Goal: Task Accomplishment & Management: Use online tool/utility

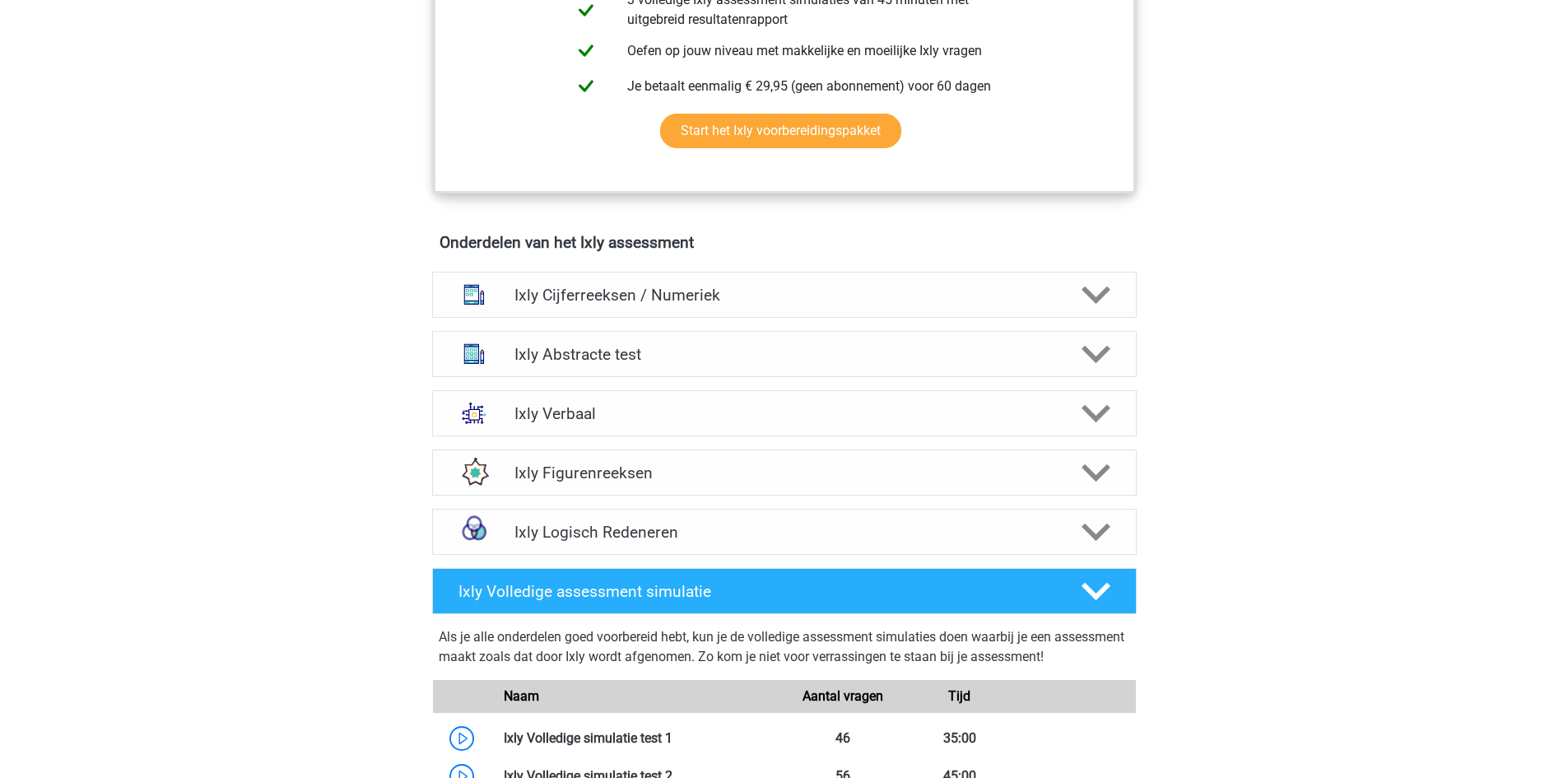
scroll to position [859, 0]
click at [680, 421] on h4 "Ixly Verbaal" at bounding box center [784, 413] width 539 height 19
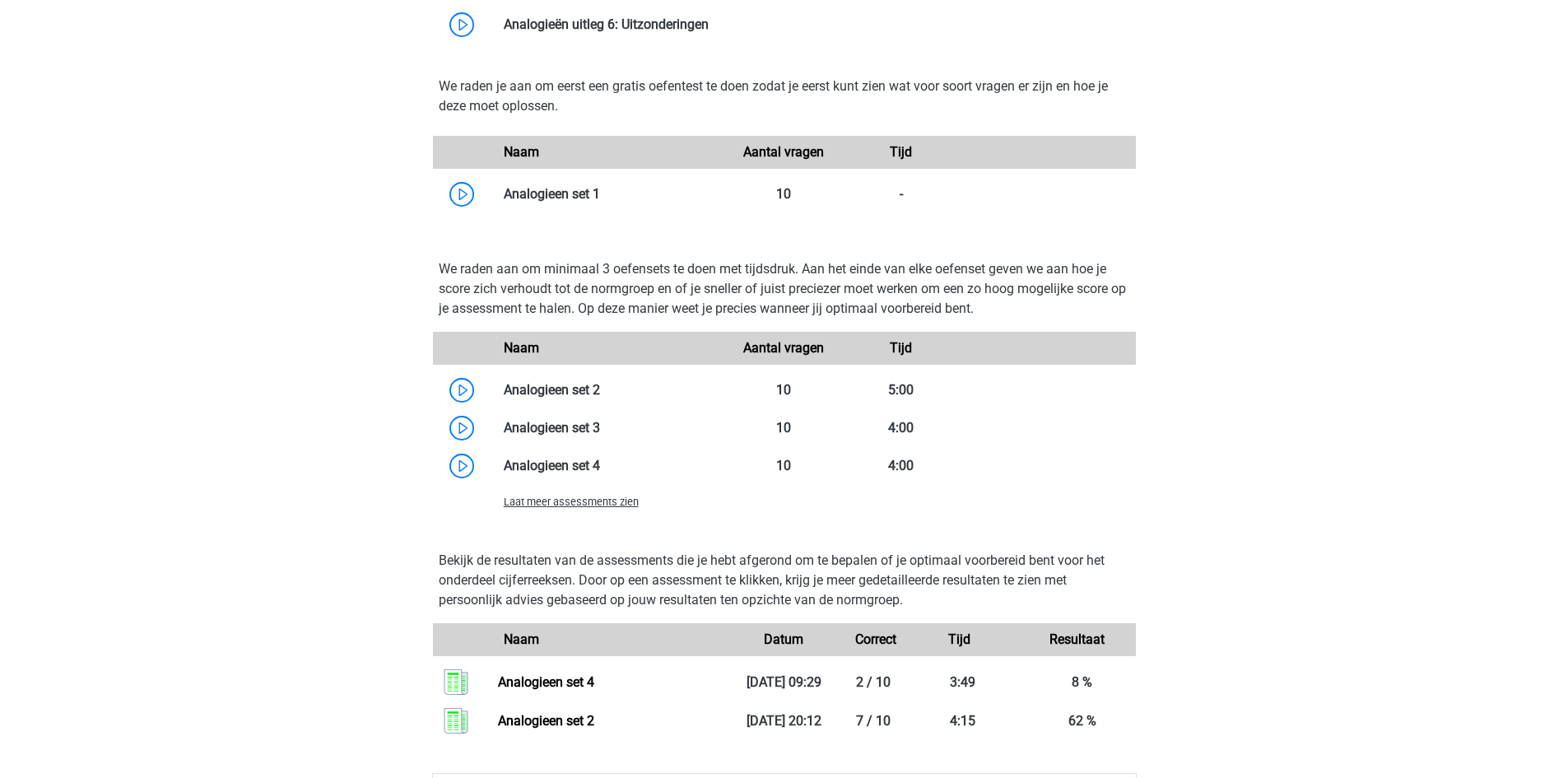
scroll to position [1748, 0]
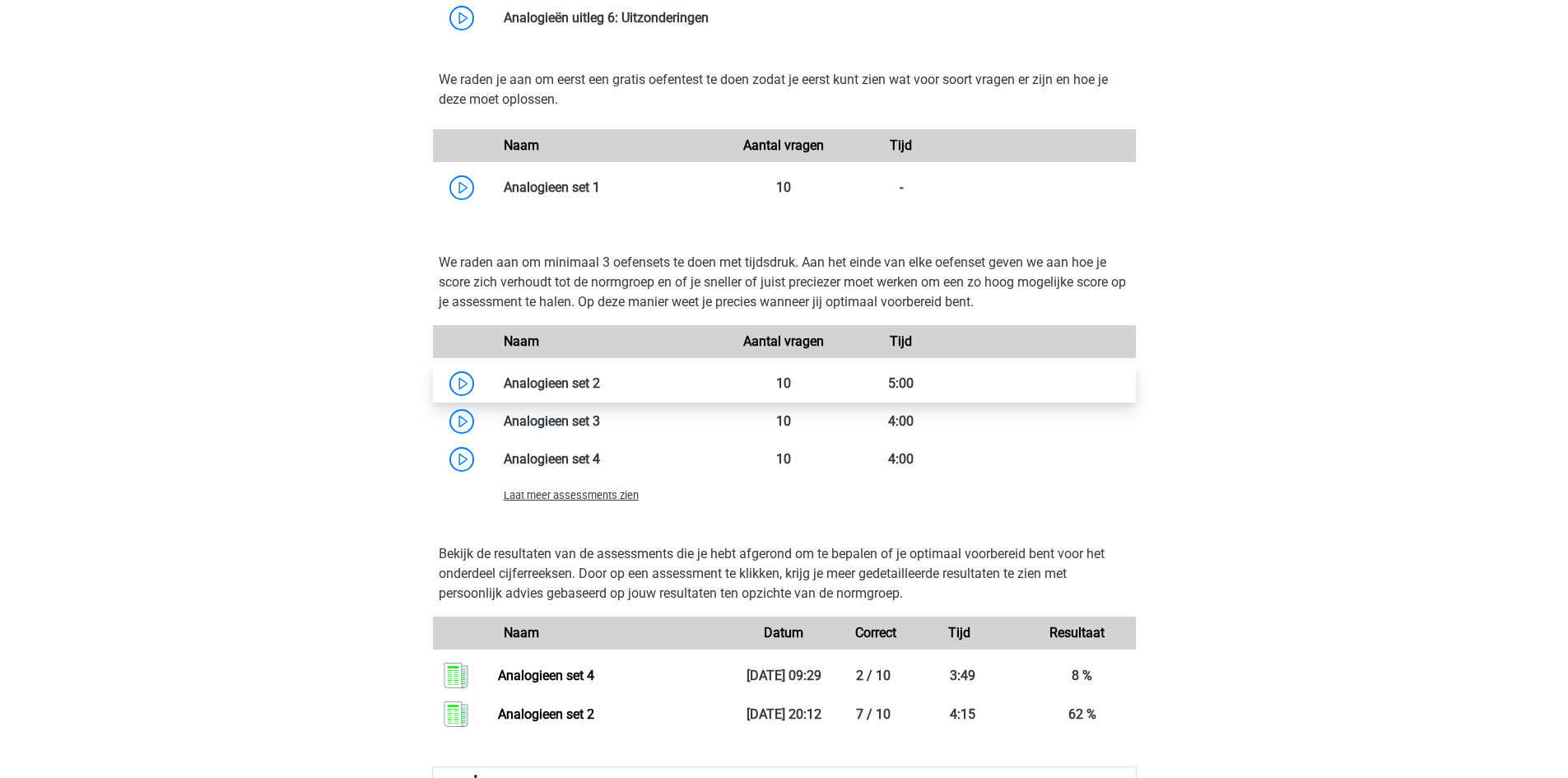
click at [600, 390] on link at bounding box center [600, 383] width 0 height 16
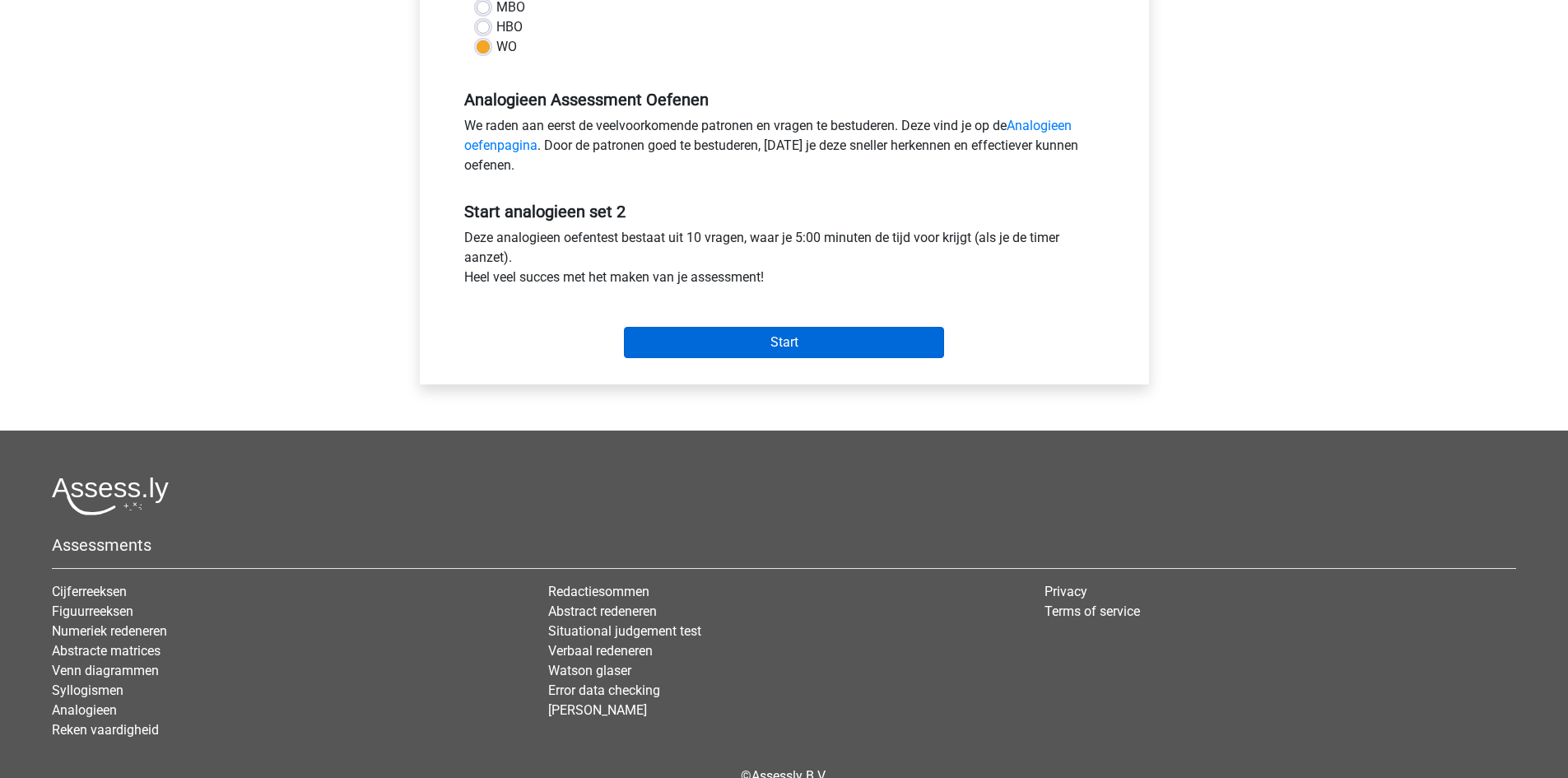
scroll to position [436, 0]
click at [749, 332] on input "Start" at bounding box center [784, 342] width 320 height 31
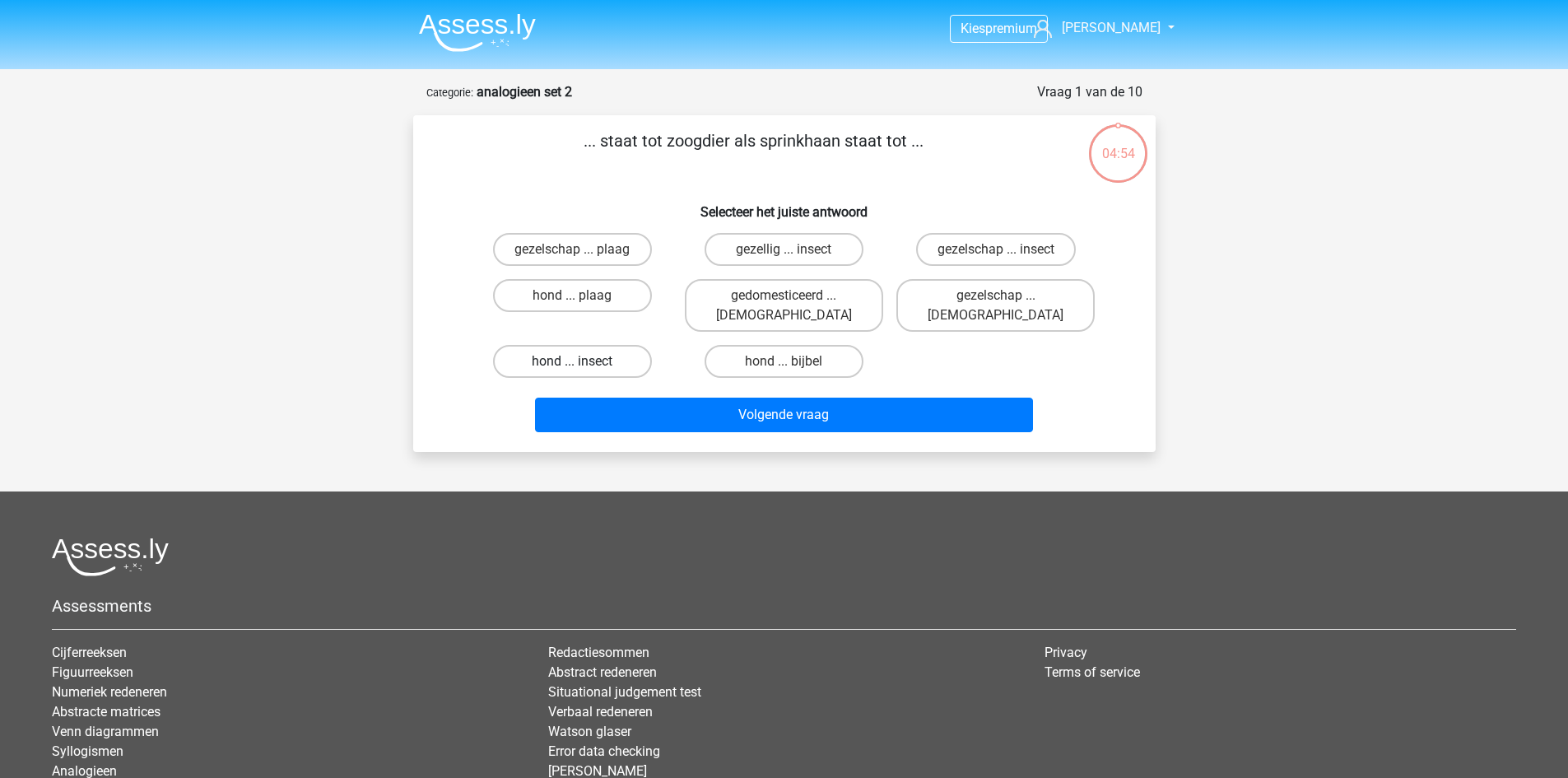
click at [608, 345] on label "hond ... insect" at bounding box center [572, 362] width 159 height 33
click at [583, 362] on input "hond ... insect" at bounding box center [578, 367] width 10 height 10
radio input "true"
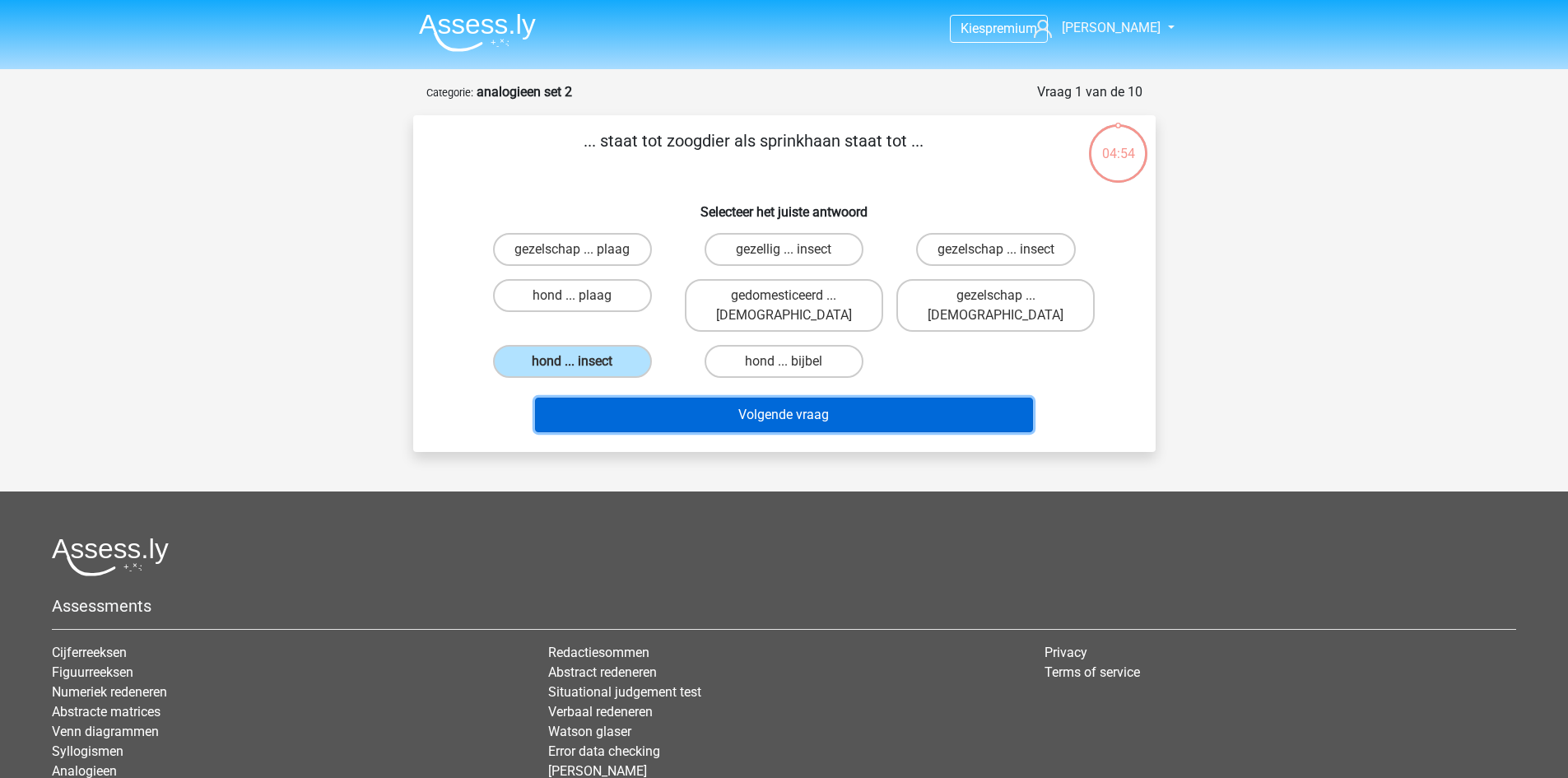
click at [692, 397] on button "Volgende vraag" at bounding box center [784, 415] width 498 height 35
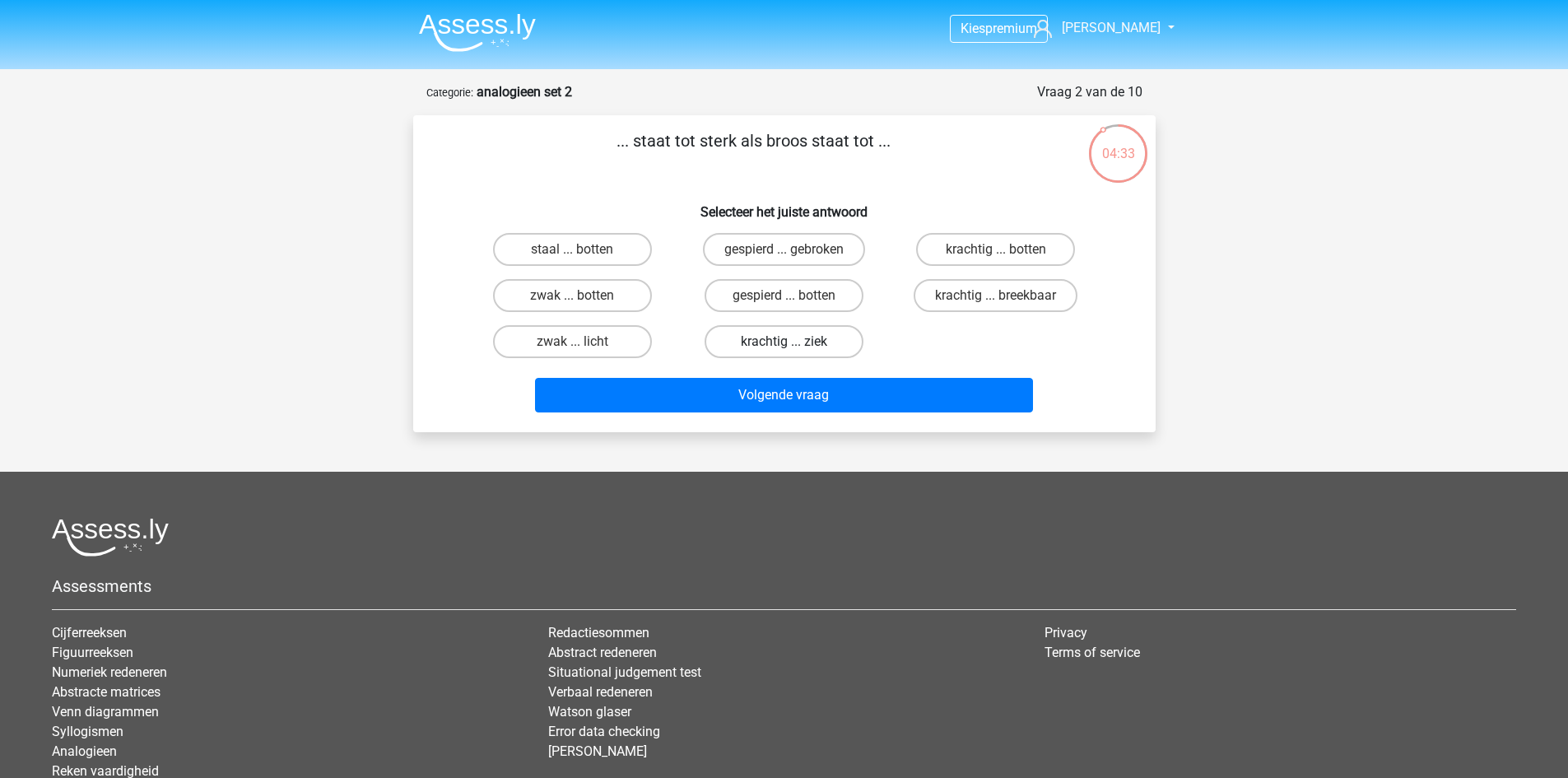
click at [724, 340] on label "krachtig ... ziek" at bounding box center [784, 342] width 159 height 33
click at [784, 342] on input "krachtig ... ziek" at bounding box center [789, 347] width 10 height 10
radio input "true"
click at [832, 291] on label "gespierd ... botten" at bounding box center [784, 296] width 159 height 33
click at [794, 296] on input "gespierd ... botten" at bounding box center [789, 301] width 10 height 10
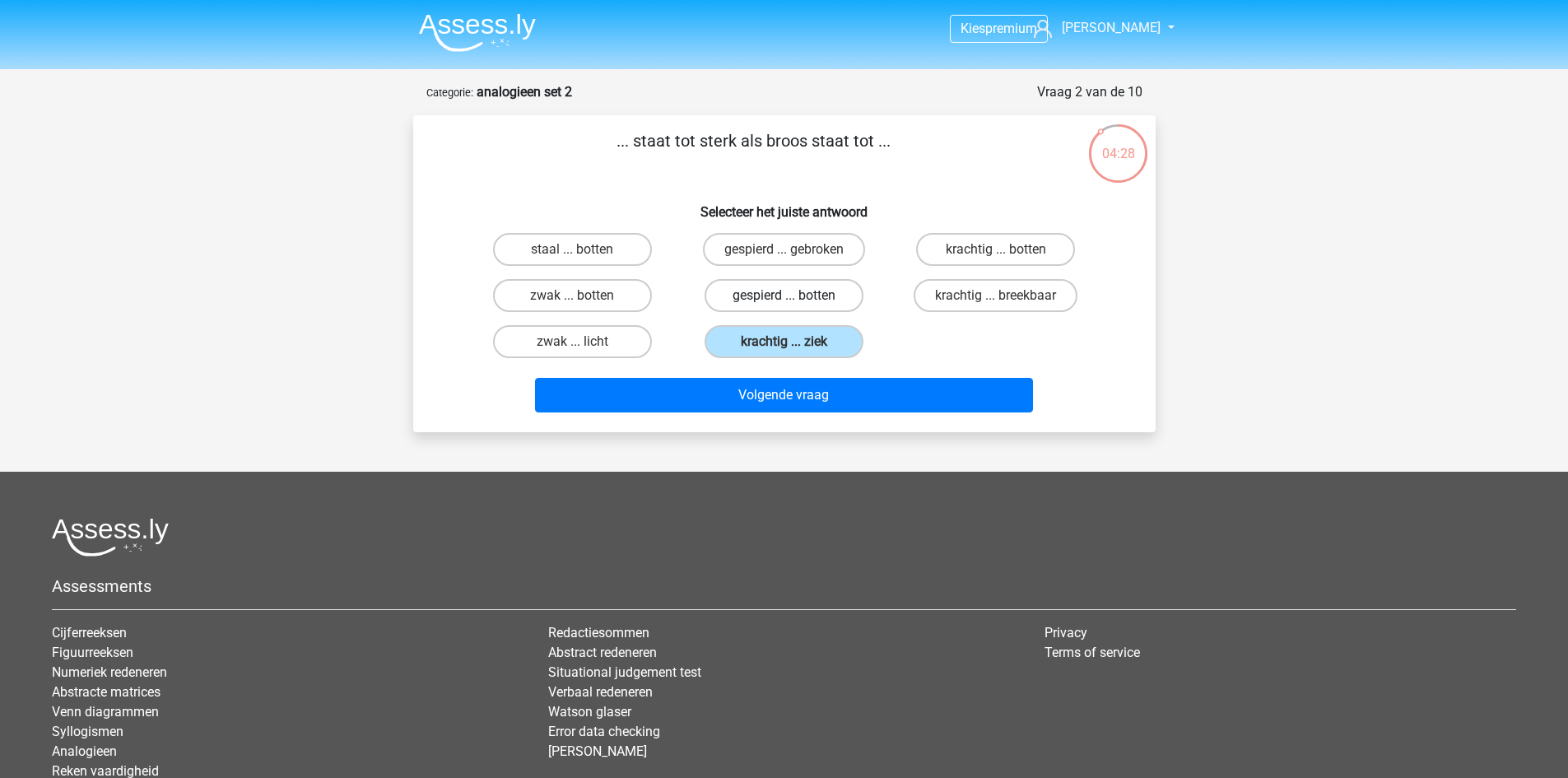
radio input "true"
click at [956, 243] on label "krachtig ... botten" at bounding box center [996, 250] width 159 height 33
click at [996, 250] on input "krachtig ... botten" at bounding box center [1002, 255] width 10 height 10
radio input "true"
click at [862, 301] on label "gespierd ... botten" at bounding box center [784, 296] width 159 height 33
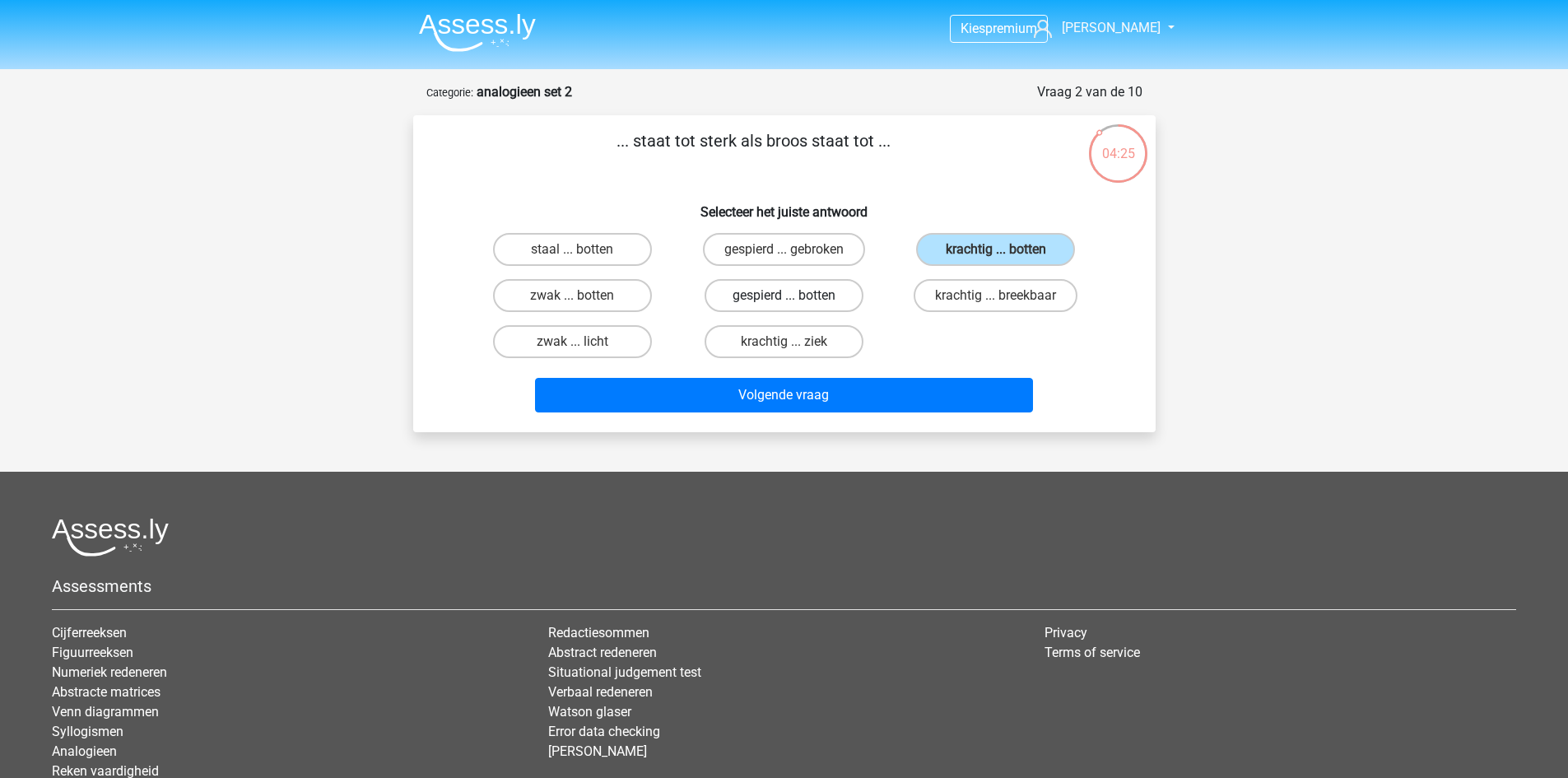
click at [794, 301] on input "gespierd ... botten" at bounding box center [789, 301] width 10 height 10
radio input "true"
click at [831, 244] on label "gespierd ... gebroken" at bounding box center [784, 250] width 162 height 33
click at [794, 250] on input "gespierd ... gebroken" at bounding box center [789, 255] width 10 height 10
radio input "true"
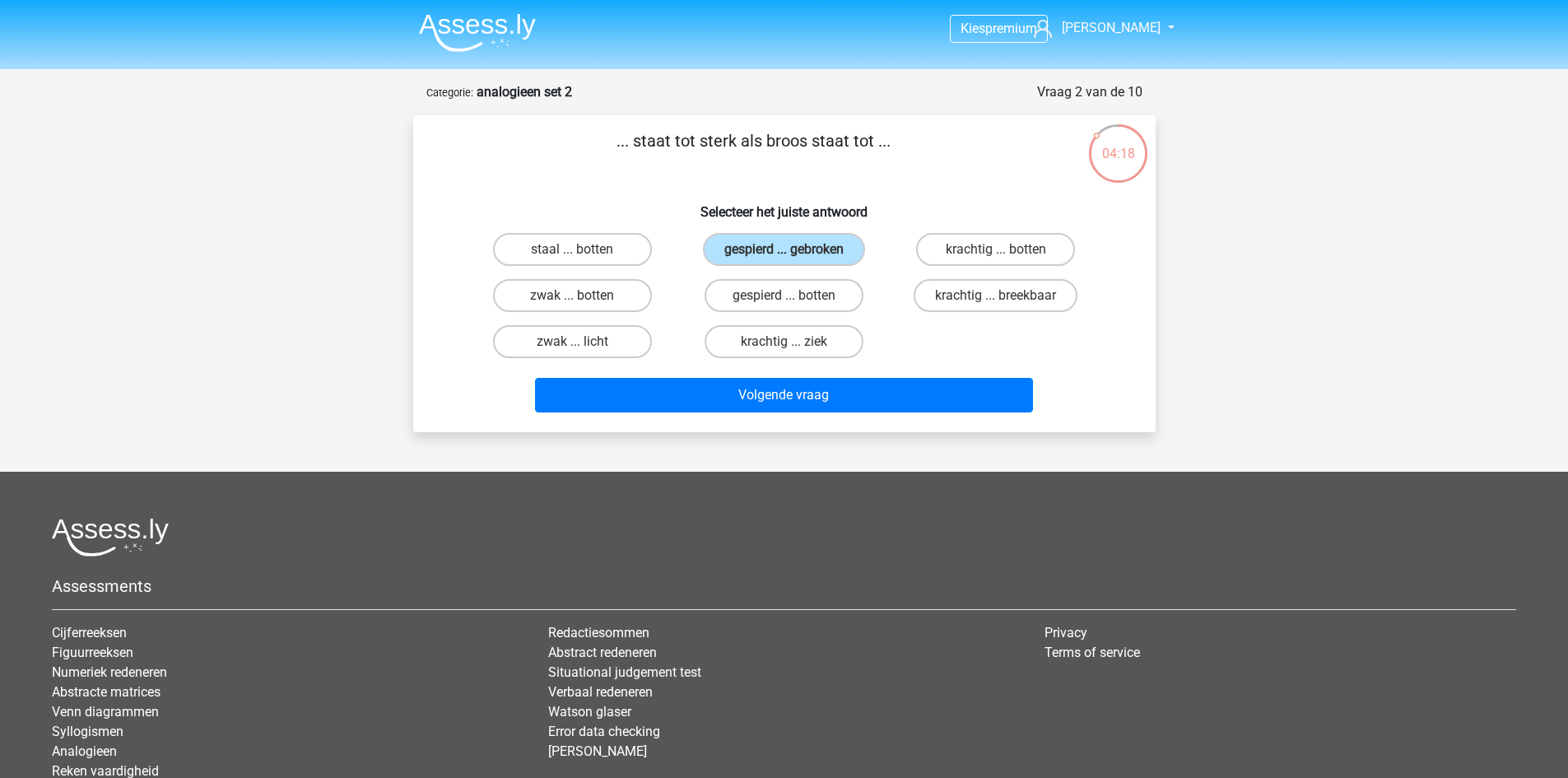
click at [969, 369] on div "Volgende vraag" at bounding box center [784, 392] width 689 height 55
drag, startPoint x: 969, startPoint y: 369, endPoint x: 983, endPoint y: 304, distance: 66.5
click at [980, 338] on div "... staat tot sterk als broos staat tot ... Selecteer het juiste antwoord staal…" at bounding box center [784, 273] width 729 height 291
click at [983, 258] on label "krachtig ... botten" at bounding box center [996, 250] width 159 height 33
click at [996, 258] on input "krachtig ... botten" at bounding box center [1002, 255] width 10 height 10
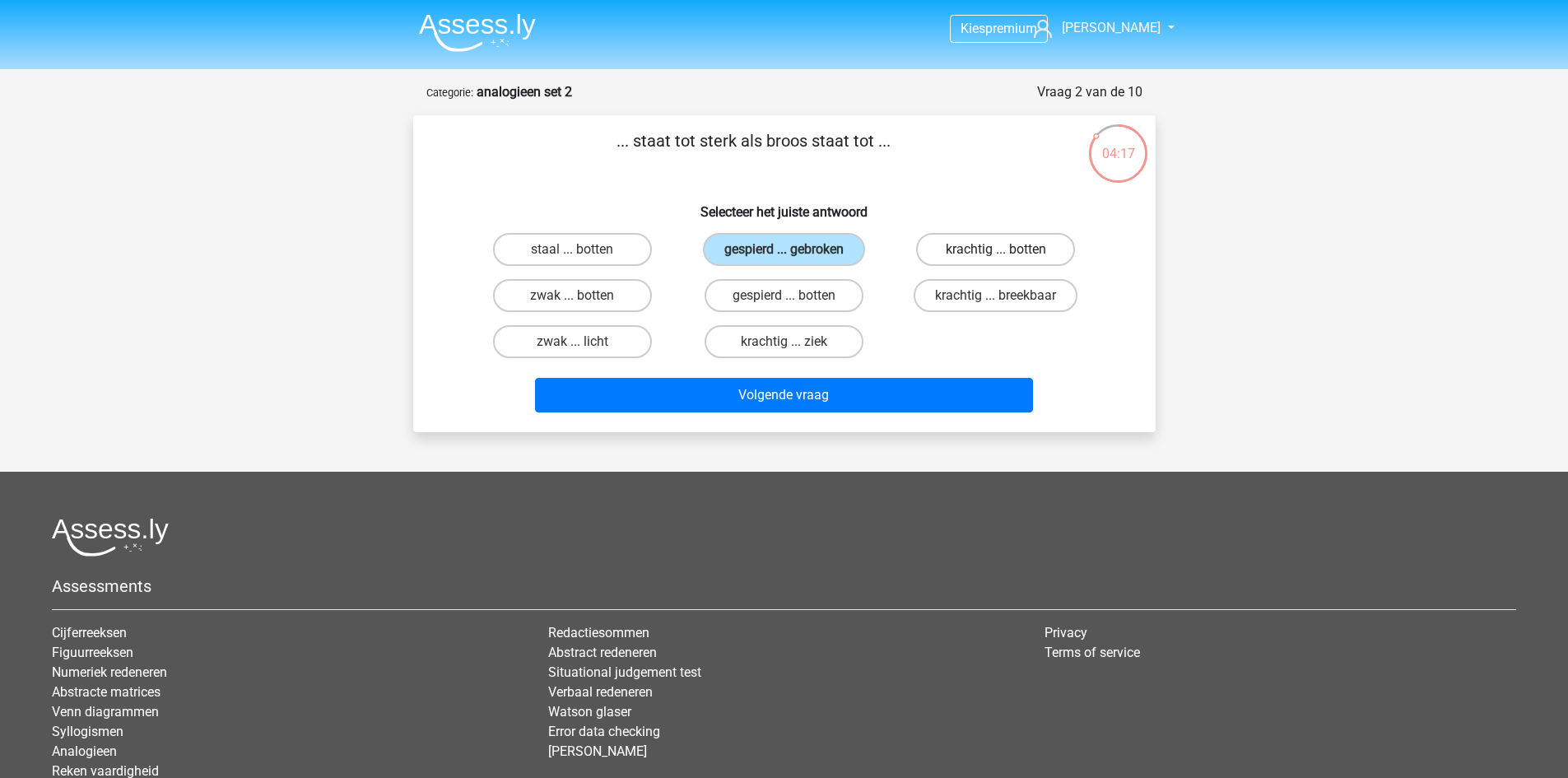
radio input "true"
click at [1001, 292] on label "krachtig ... breekbaar" at bounding box center [996, 296] width 164 height 33
click at [1001, 296] on input "krachtig ... breekbaar" at bounding box center [1002, 301] width 10 height 10
radio input "true"
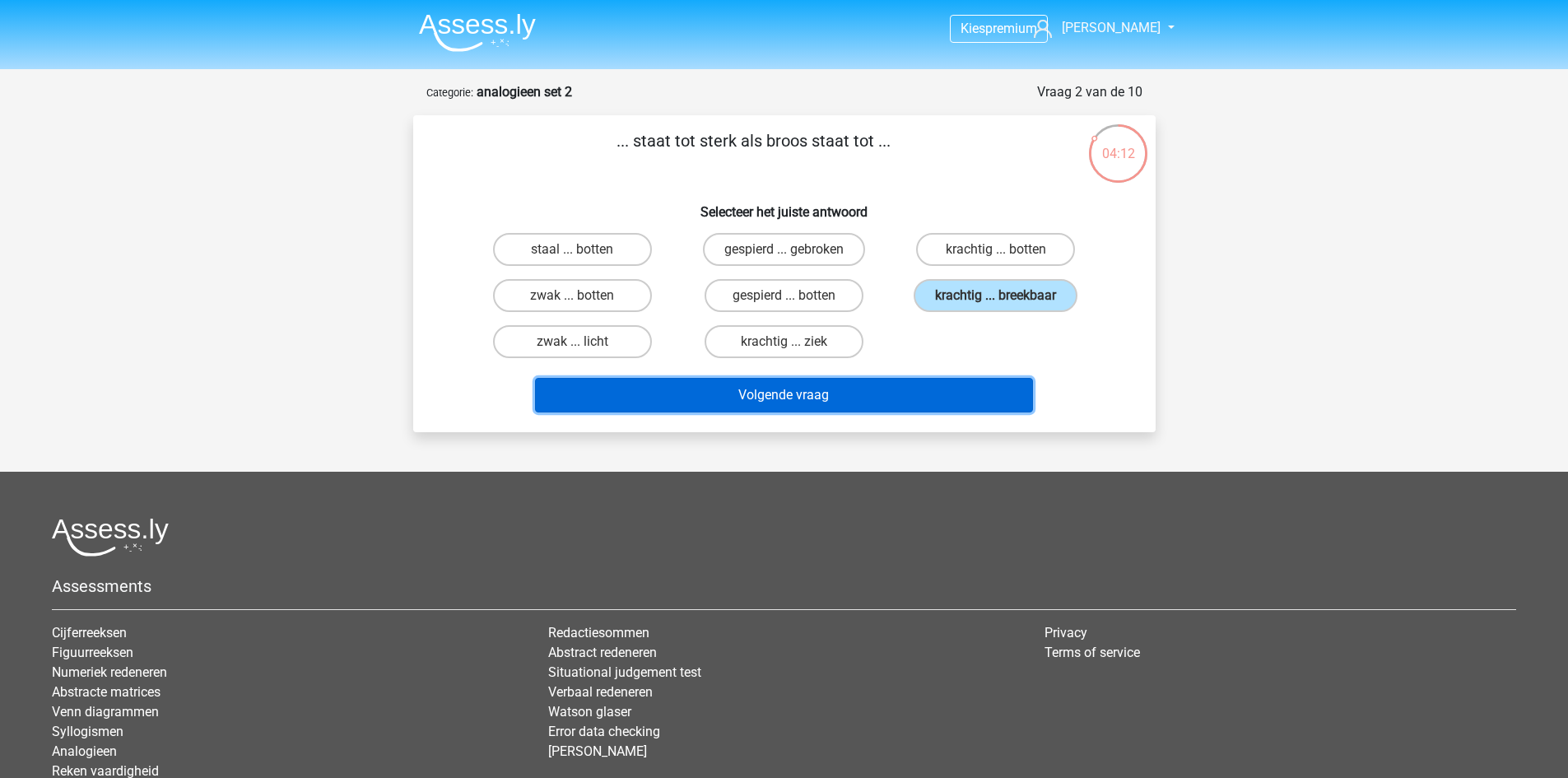
click at [996, 382] on button "Volgende vraag" at bounding box center [784, 396] width 498 height 35
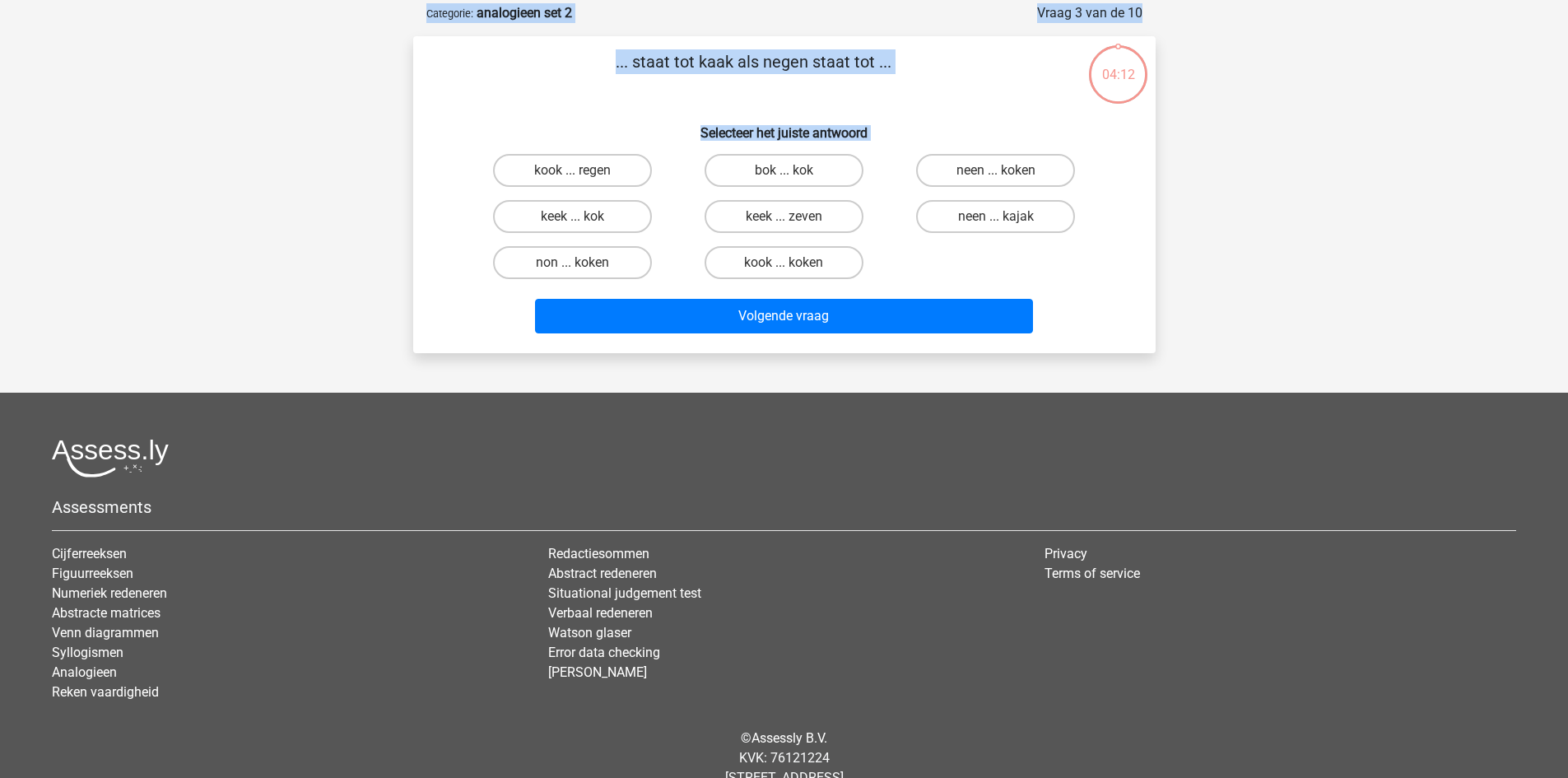
scroll to position [82, 0]
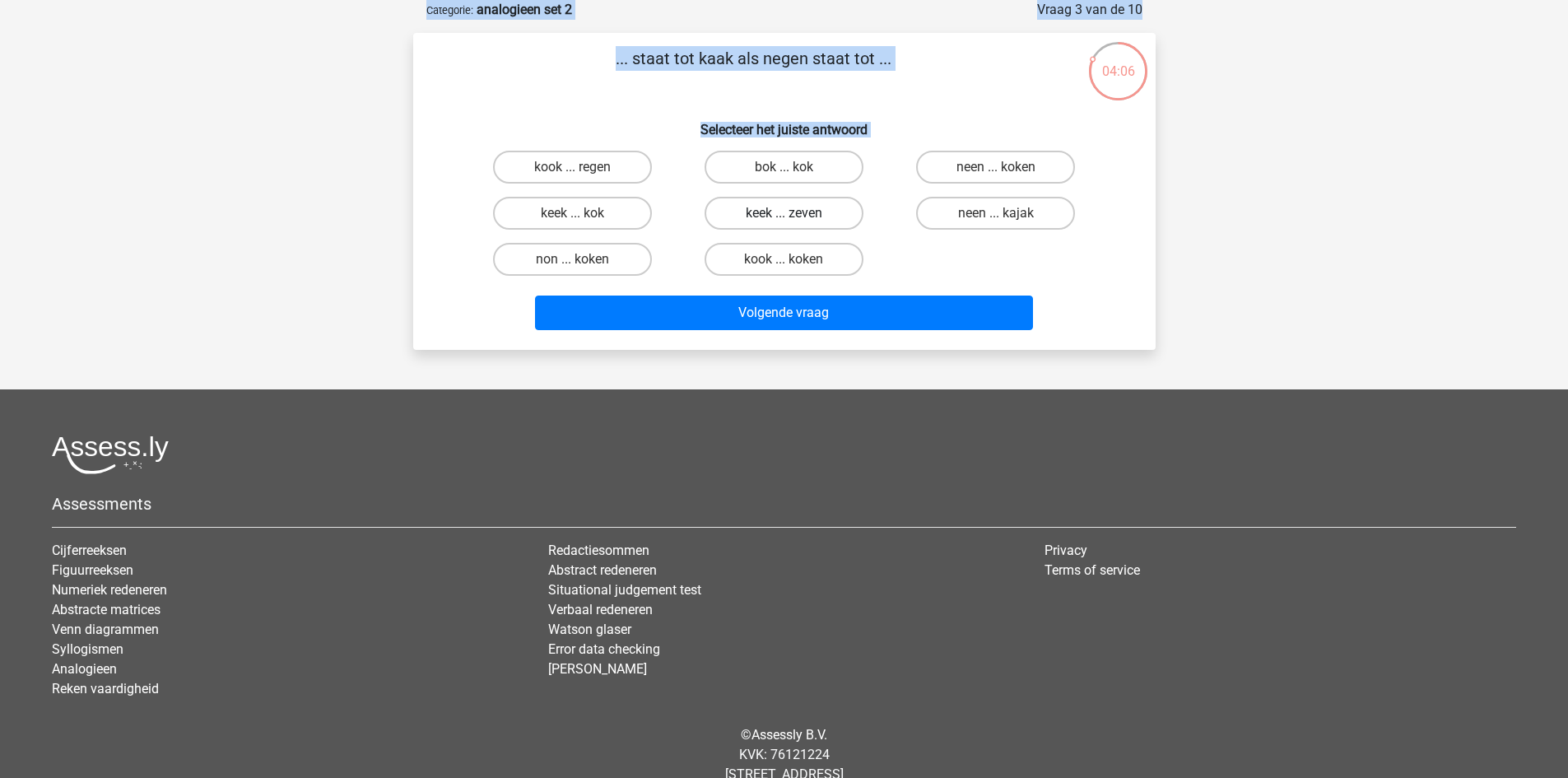
click at [799, 211] on label "keek ... zeven" at bounding box center [784, 213] width 159 height 33
click at [794, 213] on input "keek ... zeven" at bounding box center [789, 219] width 10 height 10
radio input "true"
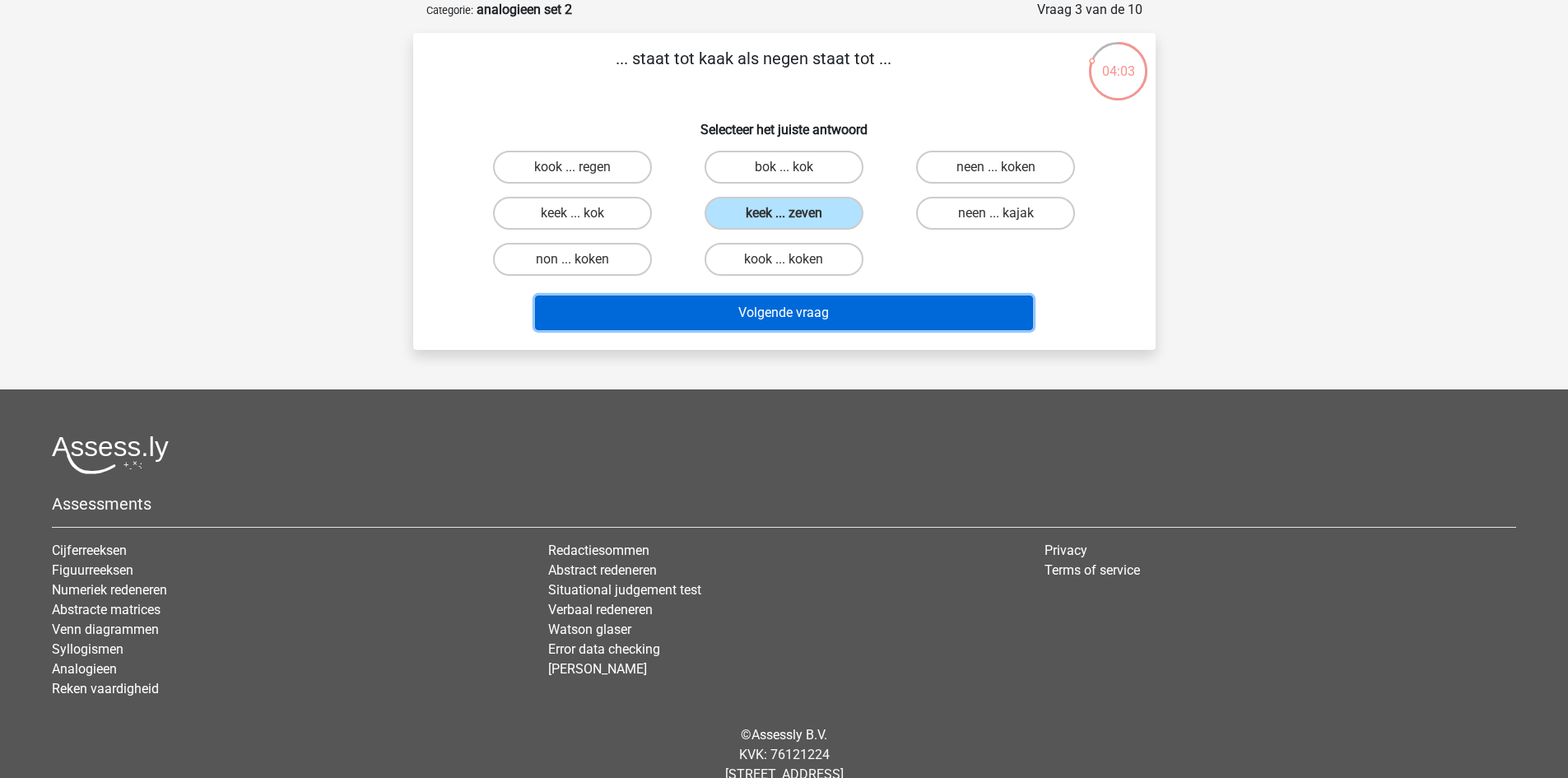
click at [788, 298] on button "Volgende vraag" at bounding box center [784, 313] width 498 height 35
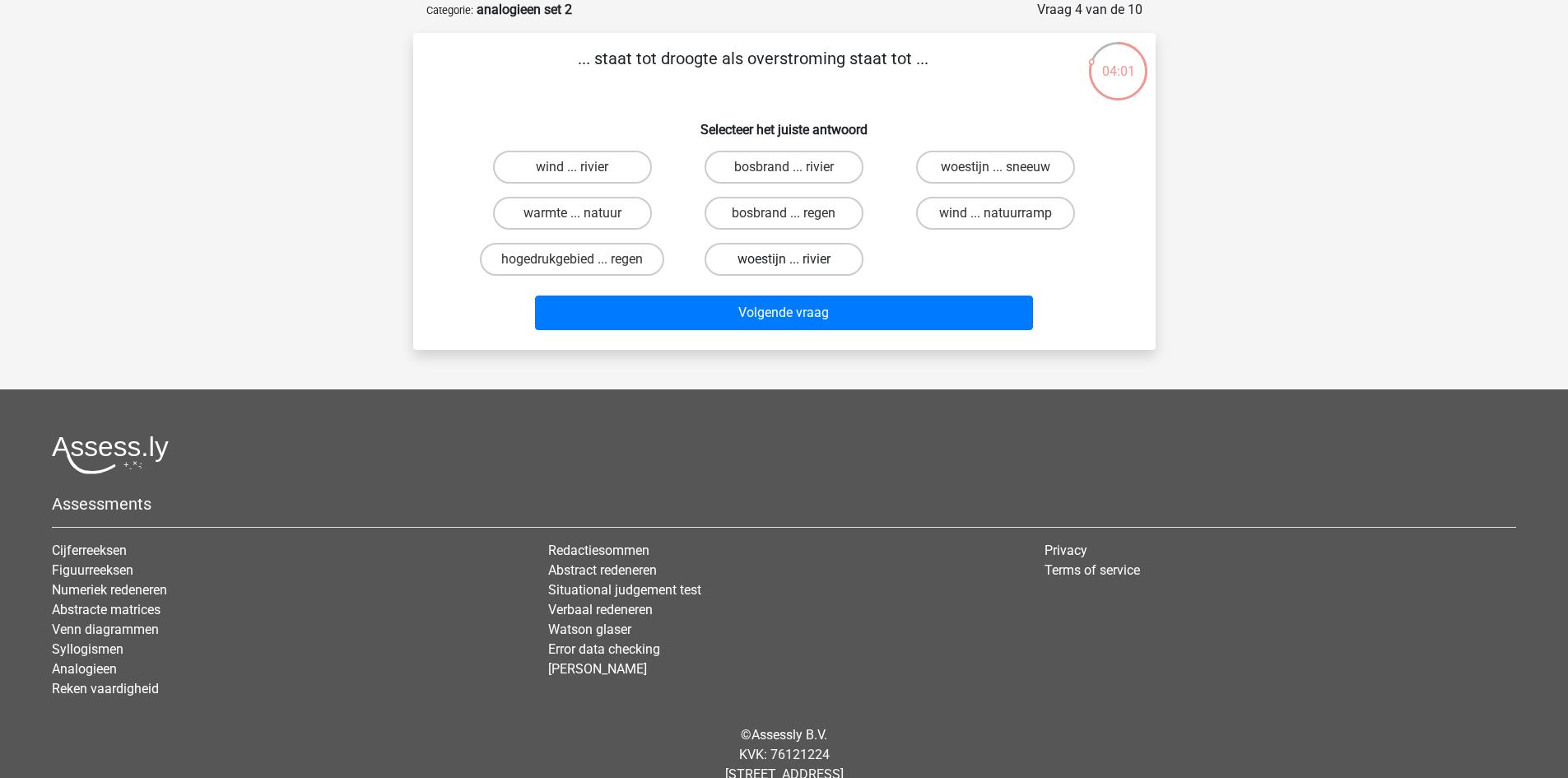
scroll to position [0, 0]
